Goal: Transaction & Acquisition: Purchase product/service

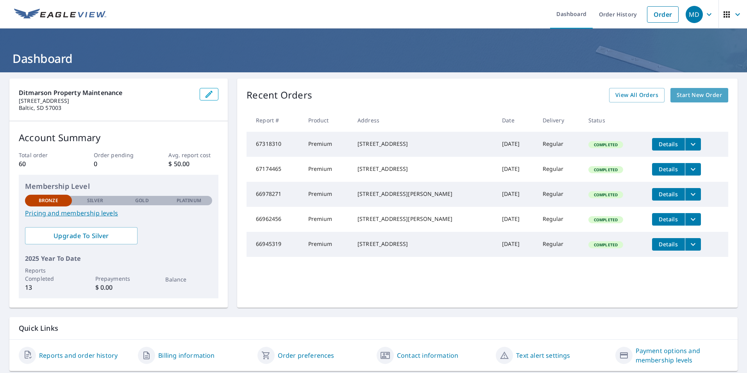
click at [690, 96] on span "Start New Order" at bounding box center [698, 95] width 45 height 10
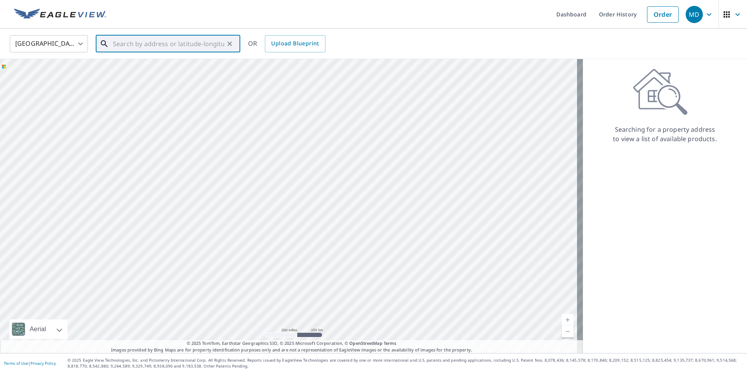
click at [157, 48] on input "text" at bounding box center [168, 44] width 111 height 22
click at [118, 74] on p "[GEOGRAPHIC_DATA]" at bounding box center [172, 75] width 123 height 8
type input "[STREET_ADDRESS]"
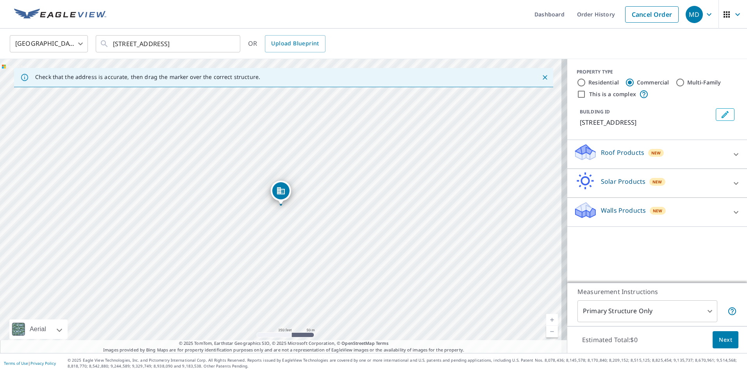
click at [579, 85] on input "Residential" at bounding box center [580, 82] width 9 height 9
radio input "true"
type input "1"
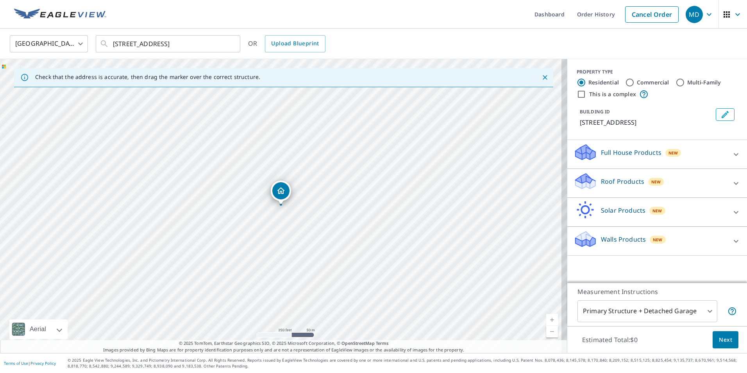
click at [623, 181] on p "Roof Products" at bounding box center [622, 181] width 43 height 9
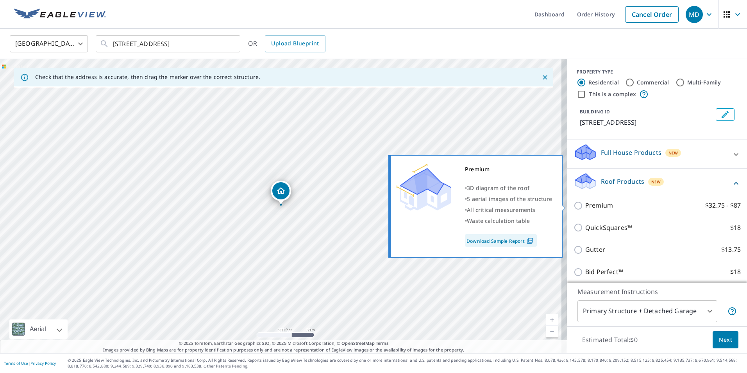
click at [613, 208] on label "Premium $32.75 - $87" at bounding box center [662, 205] width 155 height 10
click at [585, 208] on input "Premium $32.75 - $87" at bounding box center [579, 205] width 12 height 9
checkbox input "true"
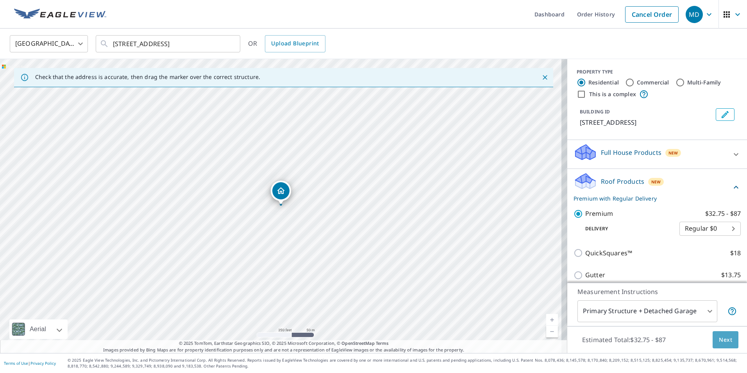
click at [719, 337] on span "Next" at bounding box center [725, 340] width 13 height 10
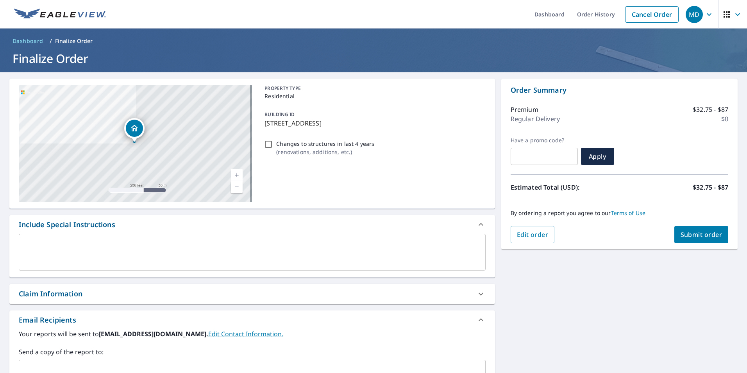
click at [687, 230] on span "Submit order" at bounding box center [701, 234] width 42 height 9
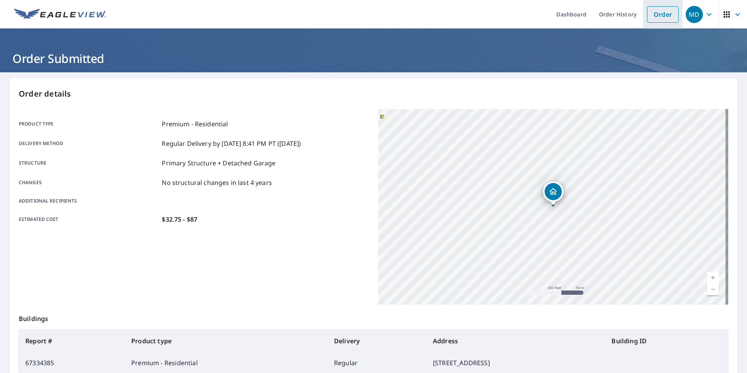
click at [656, 17] on link "Order" at bounding box center [663, 14] width 32 height 16
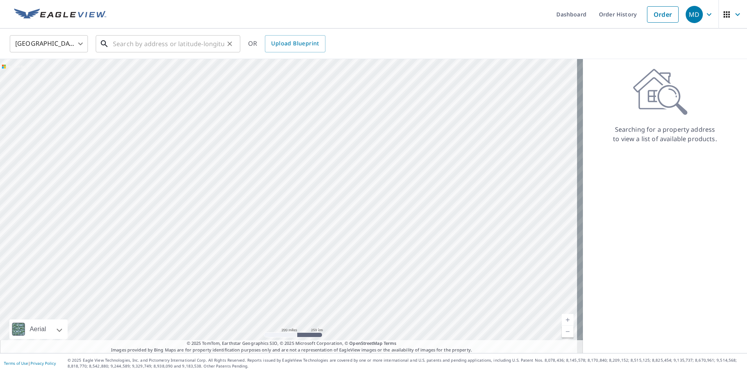
click at [145, 46] on input "text" at bounding box center [168, 44] width 111 height 22
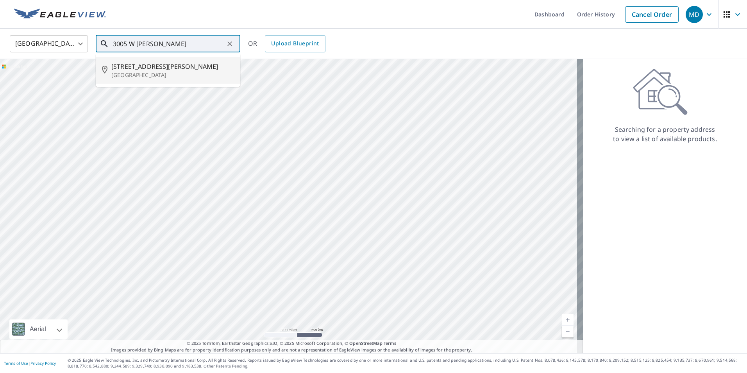
click at [149, 60] on li "[STREET_ADDRESS][PERSON_NAME]" at bounding box center [168, 70] width 144 height 27
type input "[STREET_ADDRESS][PERSON_NAME]"
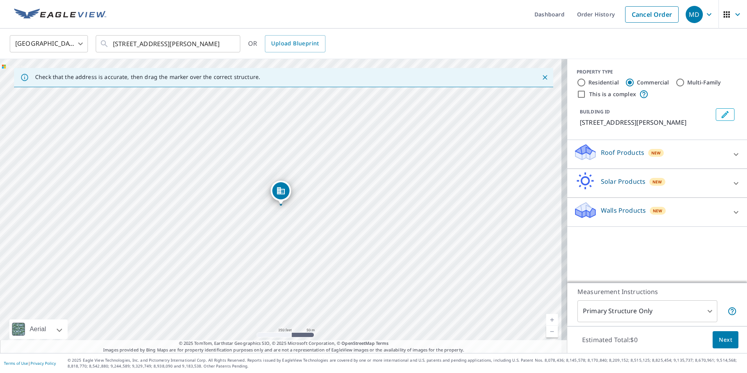
click at [589, 83] on label "Residential" at bounding box center [603, 82] width 30 height 8
click at [586, 83] on input "Residential" at bounding box center [580, 82] width 9 height 9
radio input "true"
type input "1"
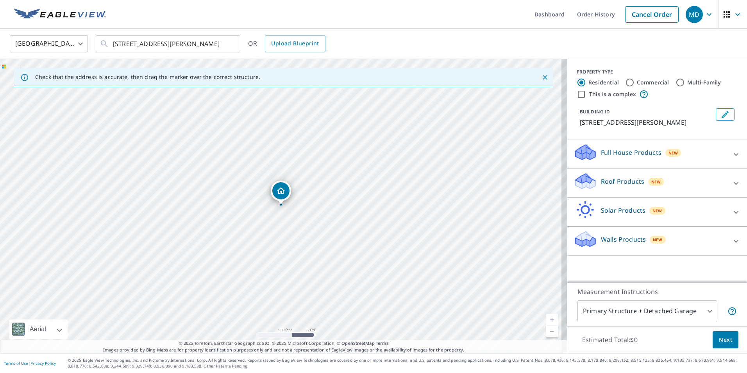
drag, startPoint x: 612, startPoint y: 188, endPoint x: 612, endPoint y: 194, distance: 5.9
click at [612, 186] on p "Roof Products" at bounding box center [622, 181] width 43 height 9
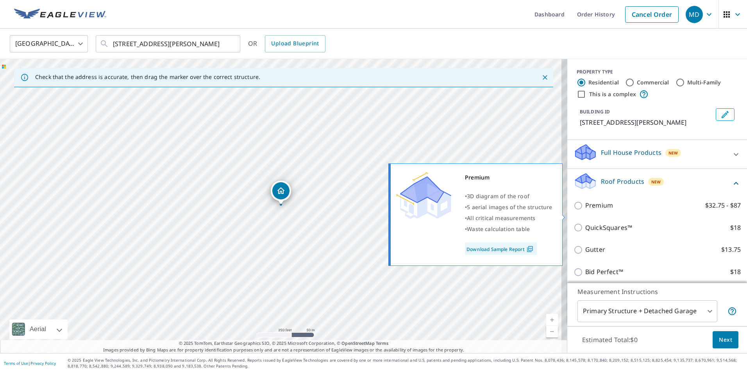
click at [597, 210] on p "Premium" at bounding box center [599, 205] width 28 height 10
click at [585, 210] on input "Premium $32.75 - $87" at bounding box center [579, 205] width 12 height 9
checkbox input "true"
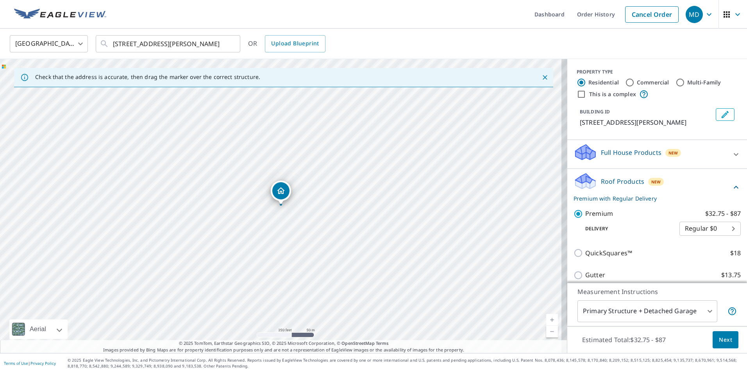
click at [720, 340] on span "Next" at bounding box center [725, 340] width 13 height 10
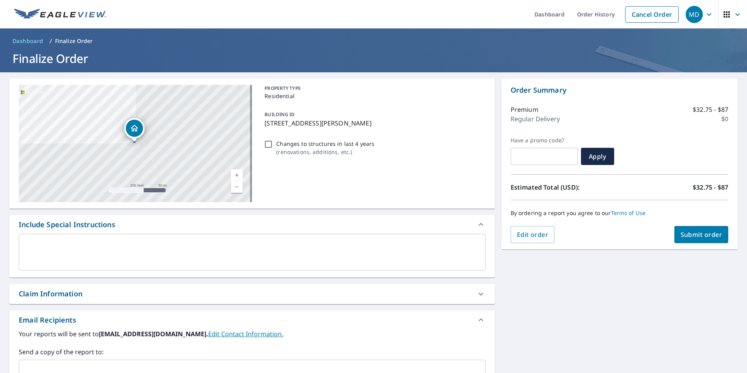
click at [702, 234] on span "Submit order" at bounding box center [701, 234] width 42 height 9
